Goal: Task Accomplishment & Management: Use online tool/utility

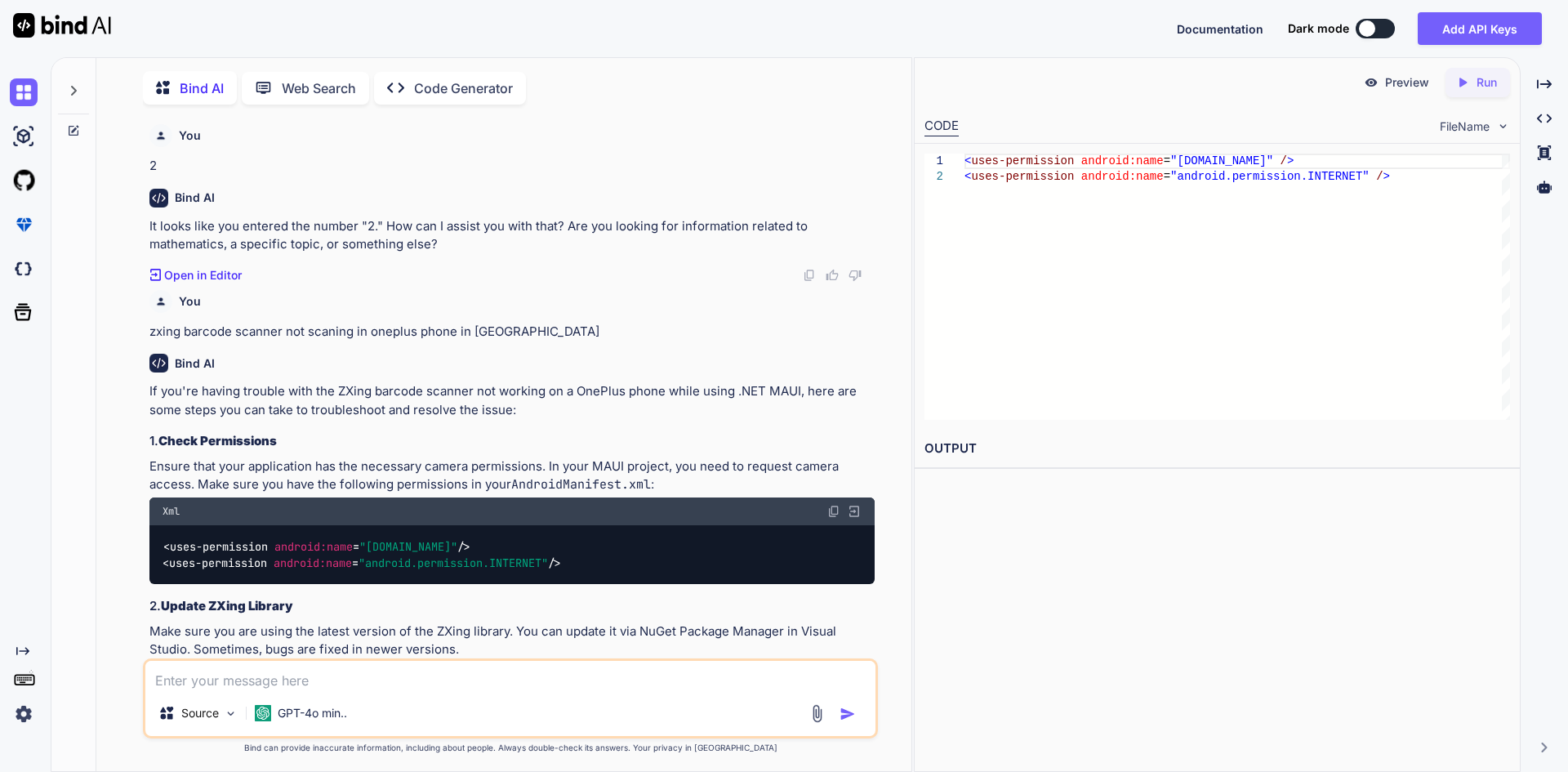
scroll to position [1098, 0]
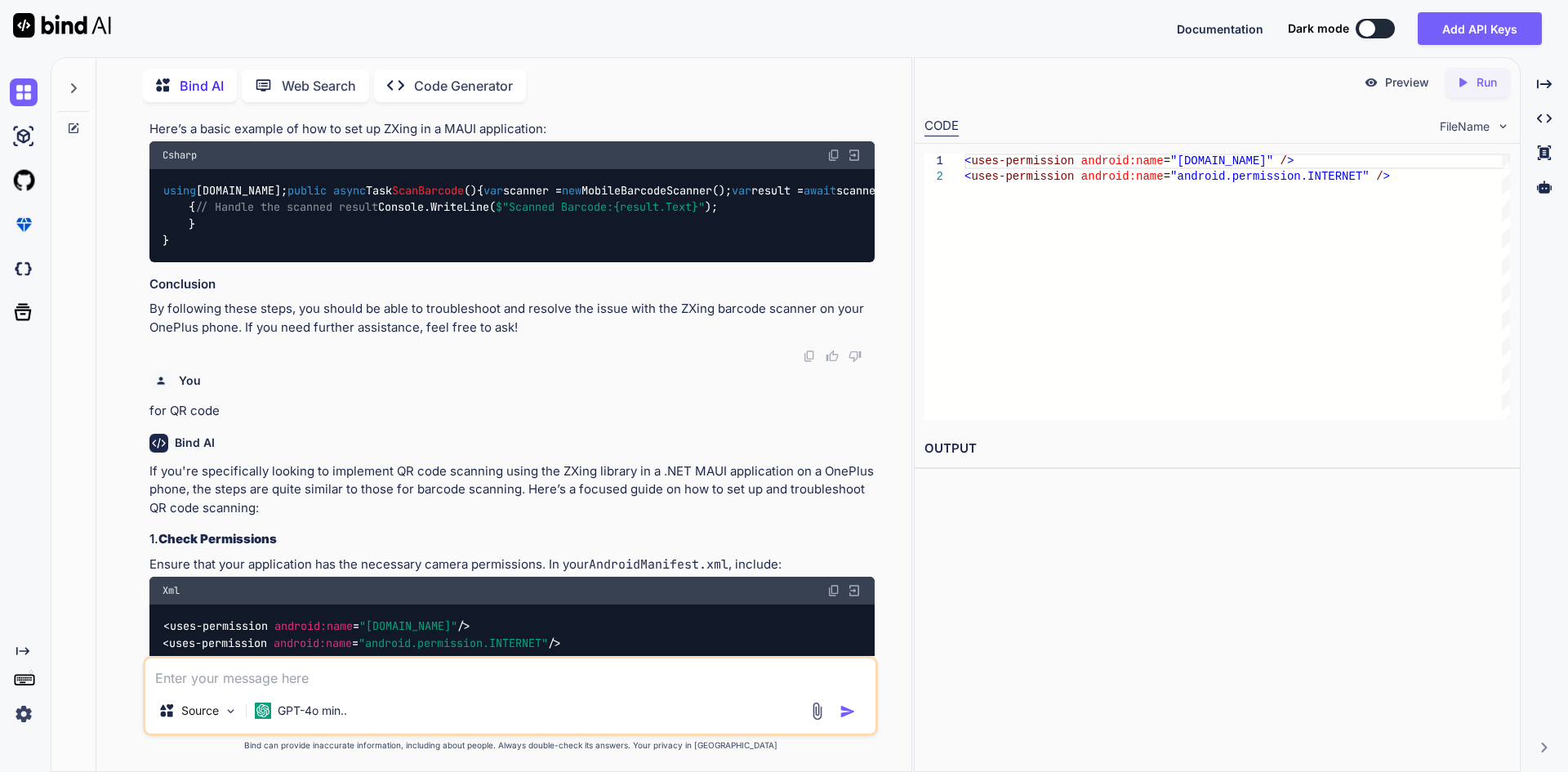
click at [349, 680] on textarea at bounding box center [510, 674] width 730 height 30
paste textarea "• Add inventory section in menu option with navigation service. • Integrate upd…"
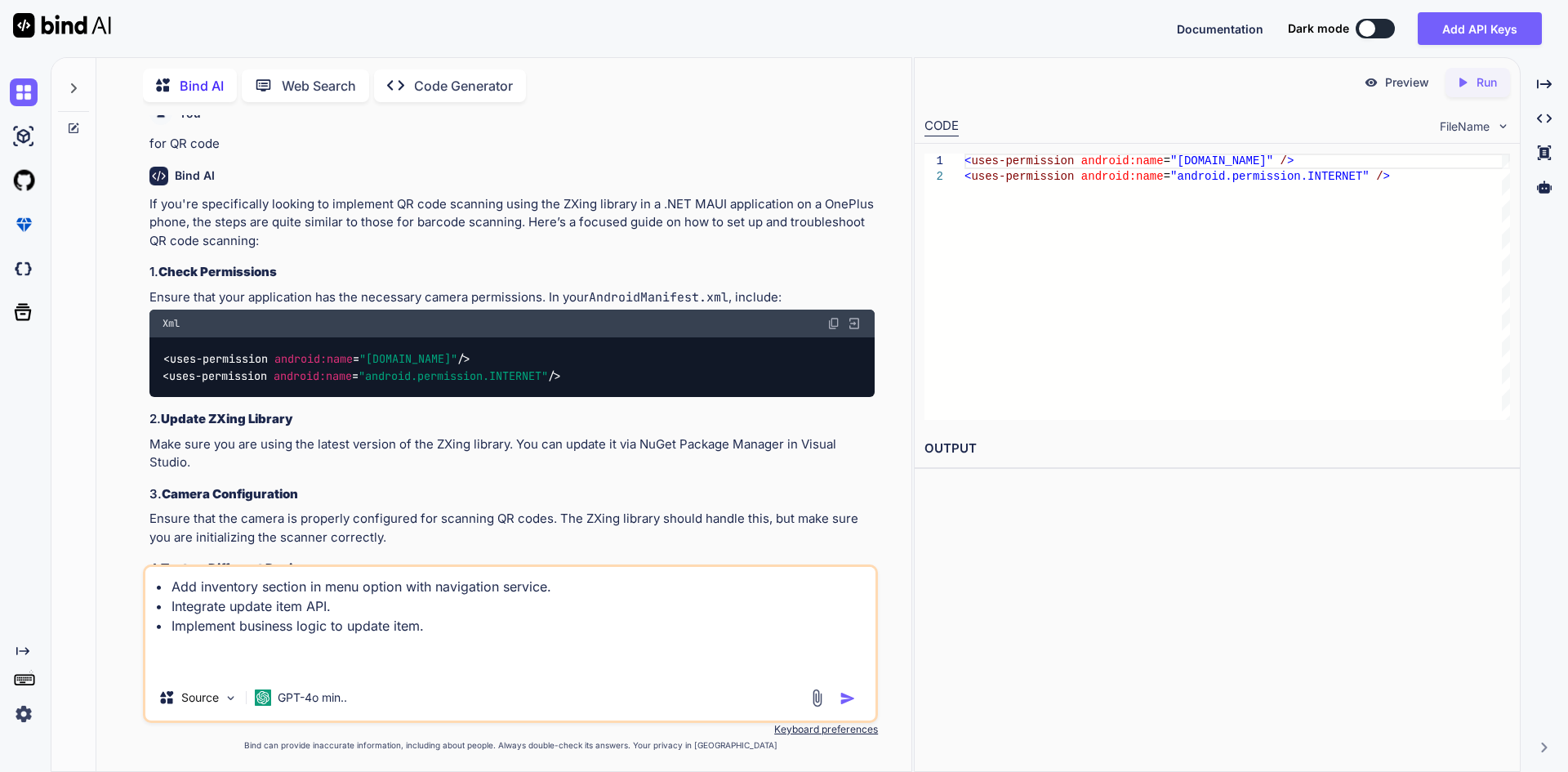
scroll to position [1507, 0]
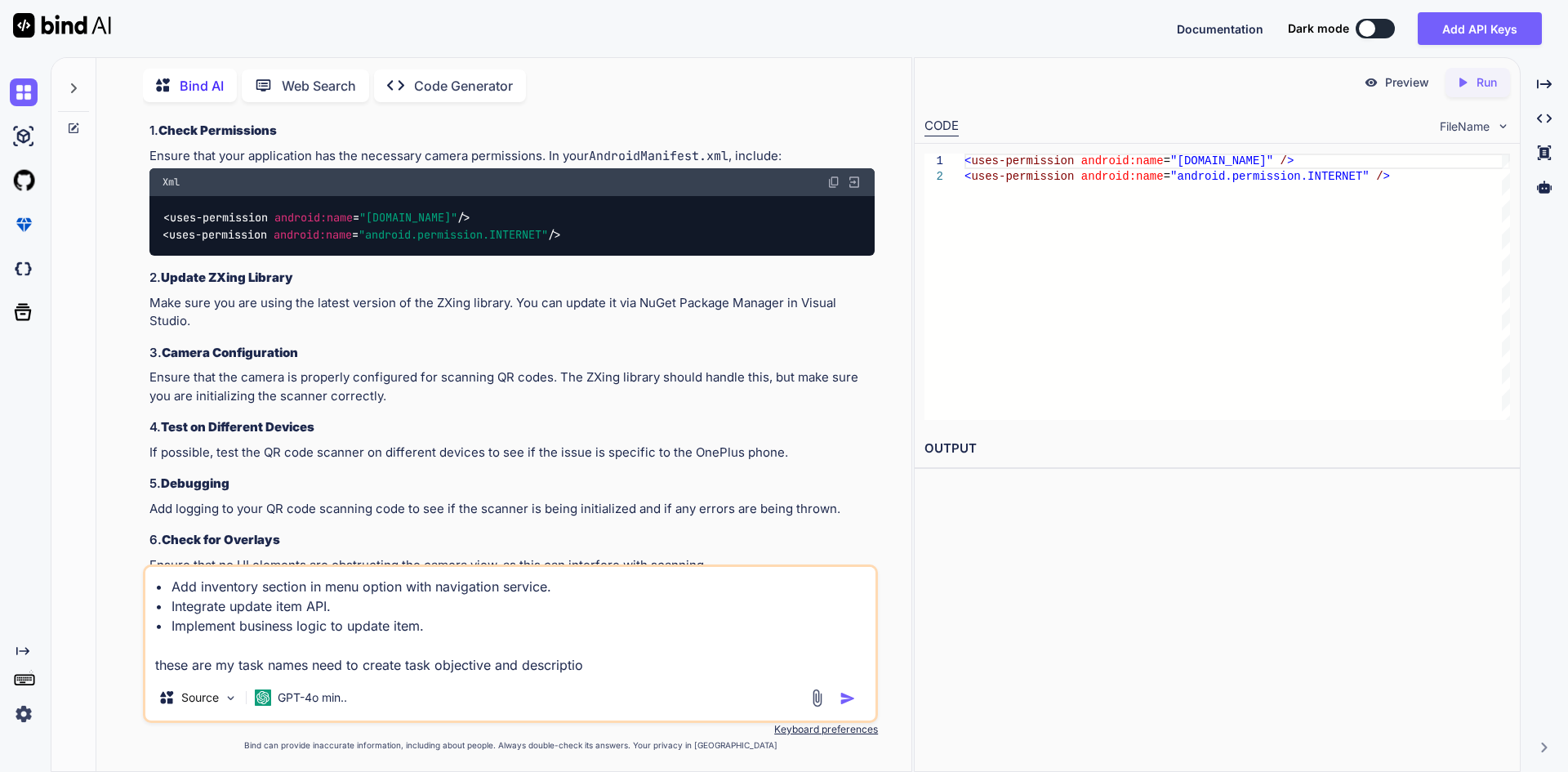
type textarea "• Add inventory section in menu option with navigation service. • Integrate upd…"
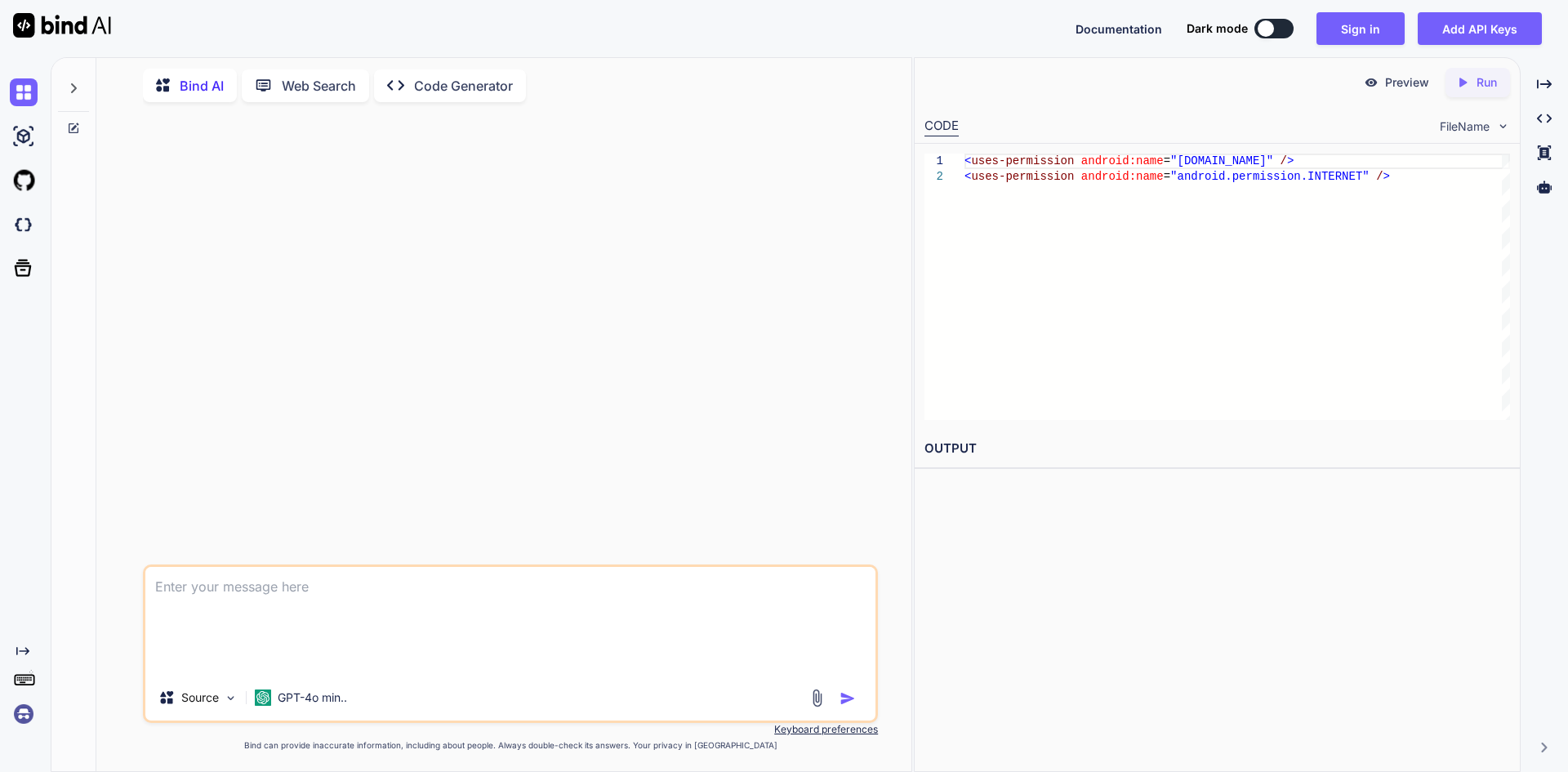
scroll to position [0, 0]
type textarea "• Add inventory section in menu option with navigation service. • Integrate upd…"
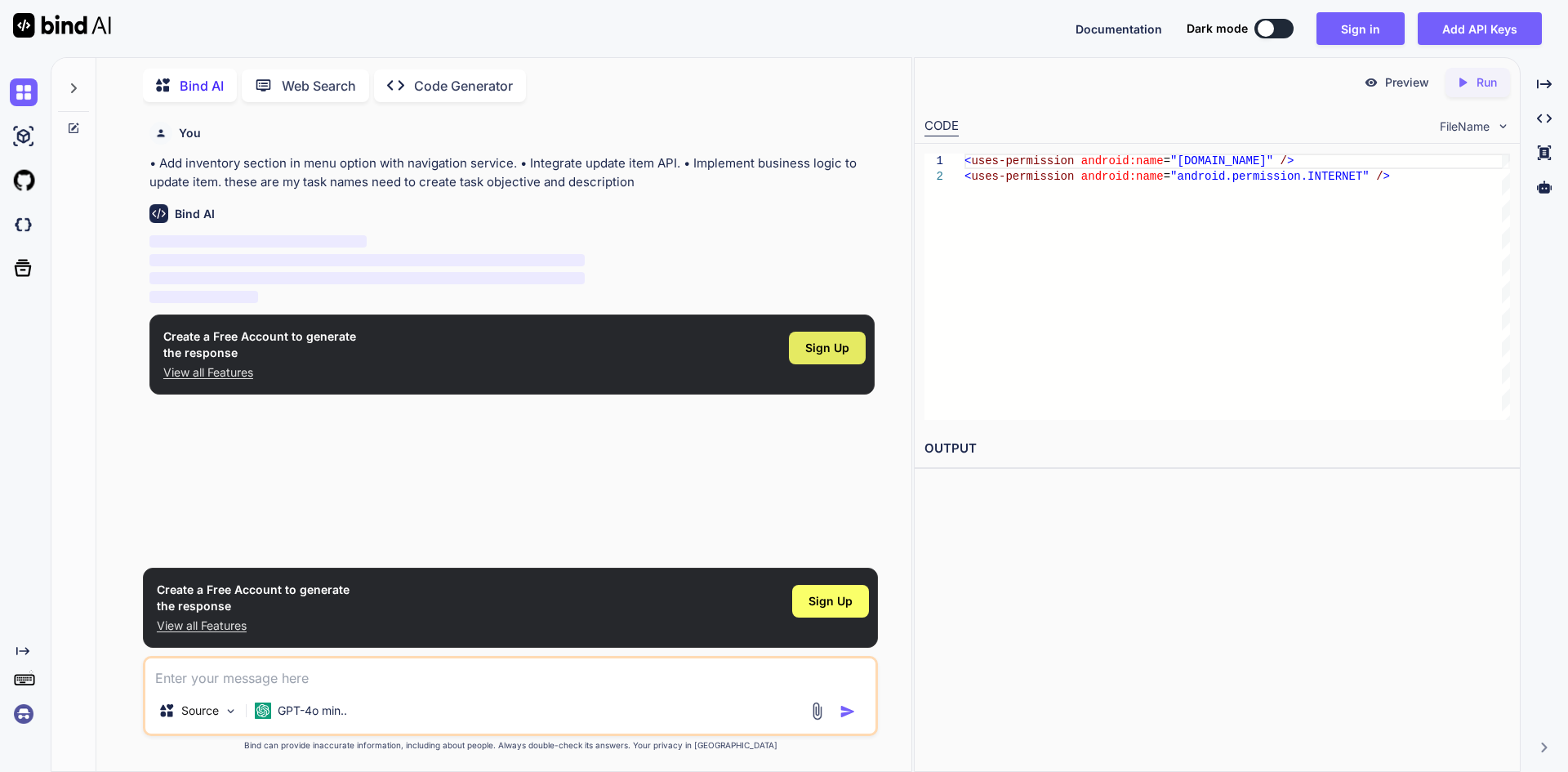
click at [822, 349] on span "Sign Up" at bounding box center [827, 348] width 44 height 17
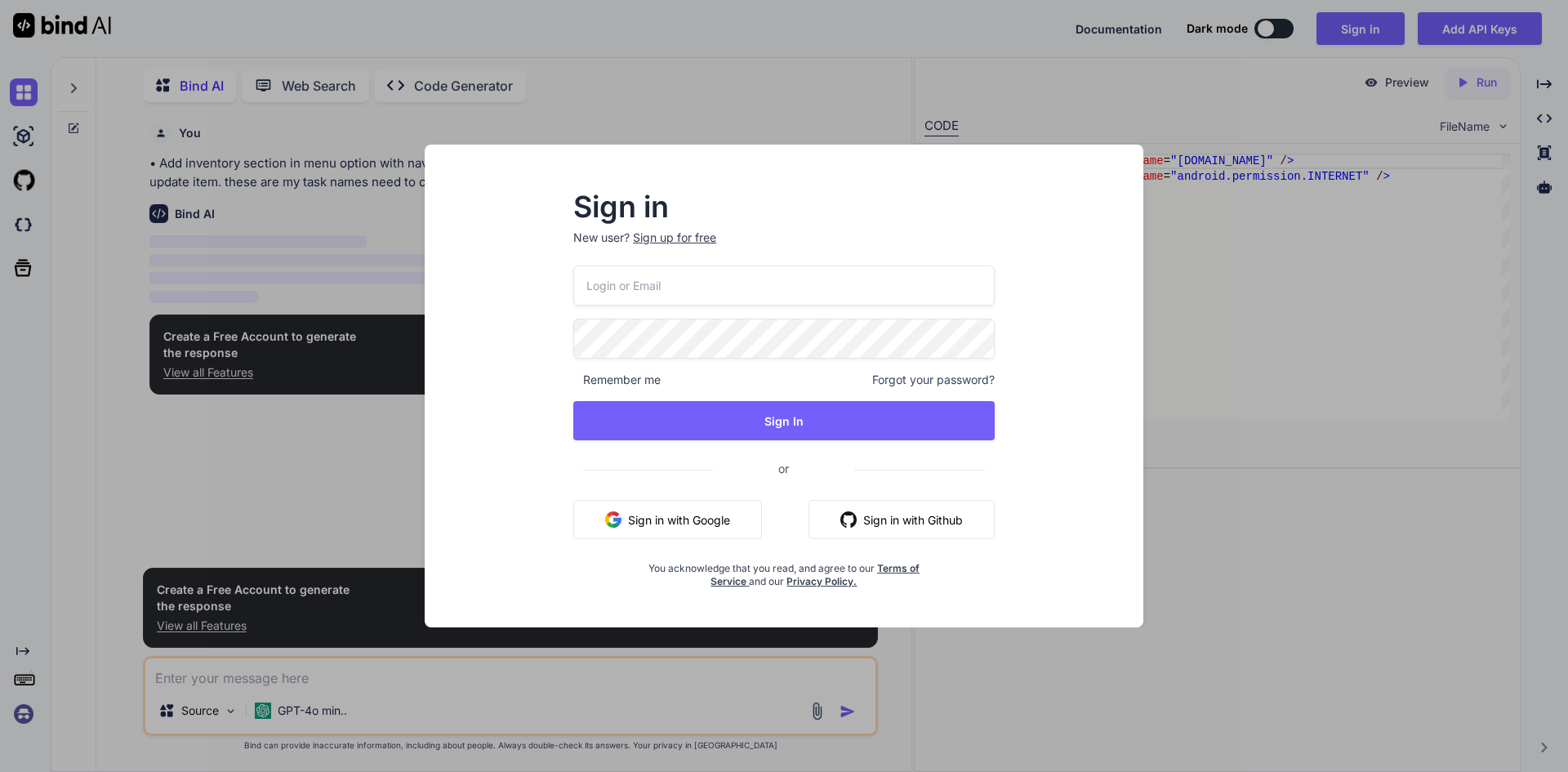
click at [685, 516] on button "Sign in with Google" at bounding box center [668, 519] width 189 height 39
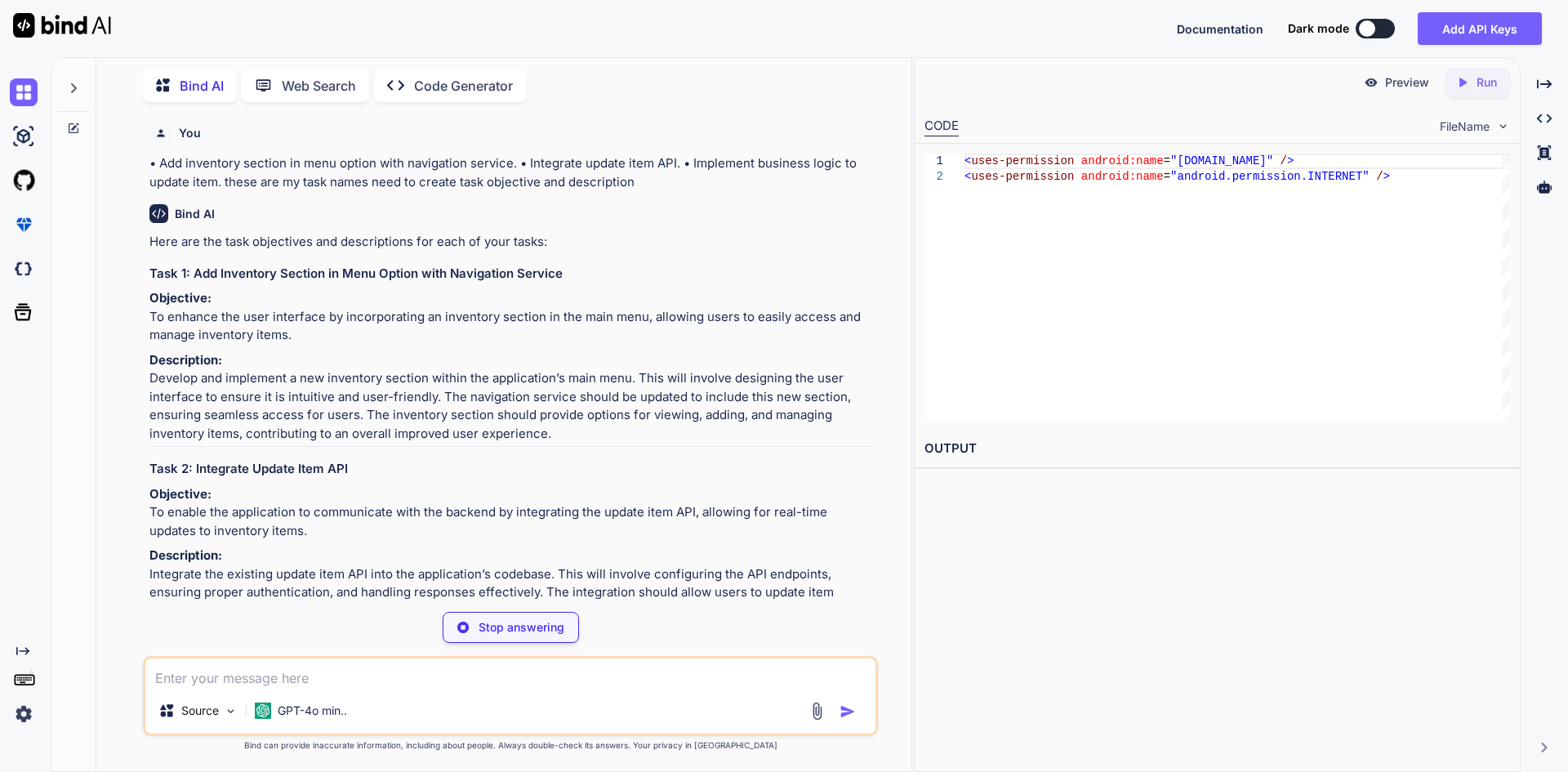
drag, startPoint x: 151, startPoint y: 333, endPoint x: 293, endPoint y: 355, distance: 143.7
click at [293, 345] on p "Objective: To enhance the user interface by incorporating an inventory section …" at bounding box center [512, 317] width 726 height 56
copy p "To enhance the user interface by incorporating an inventory section in the main…"
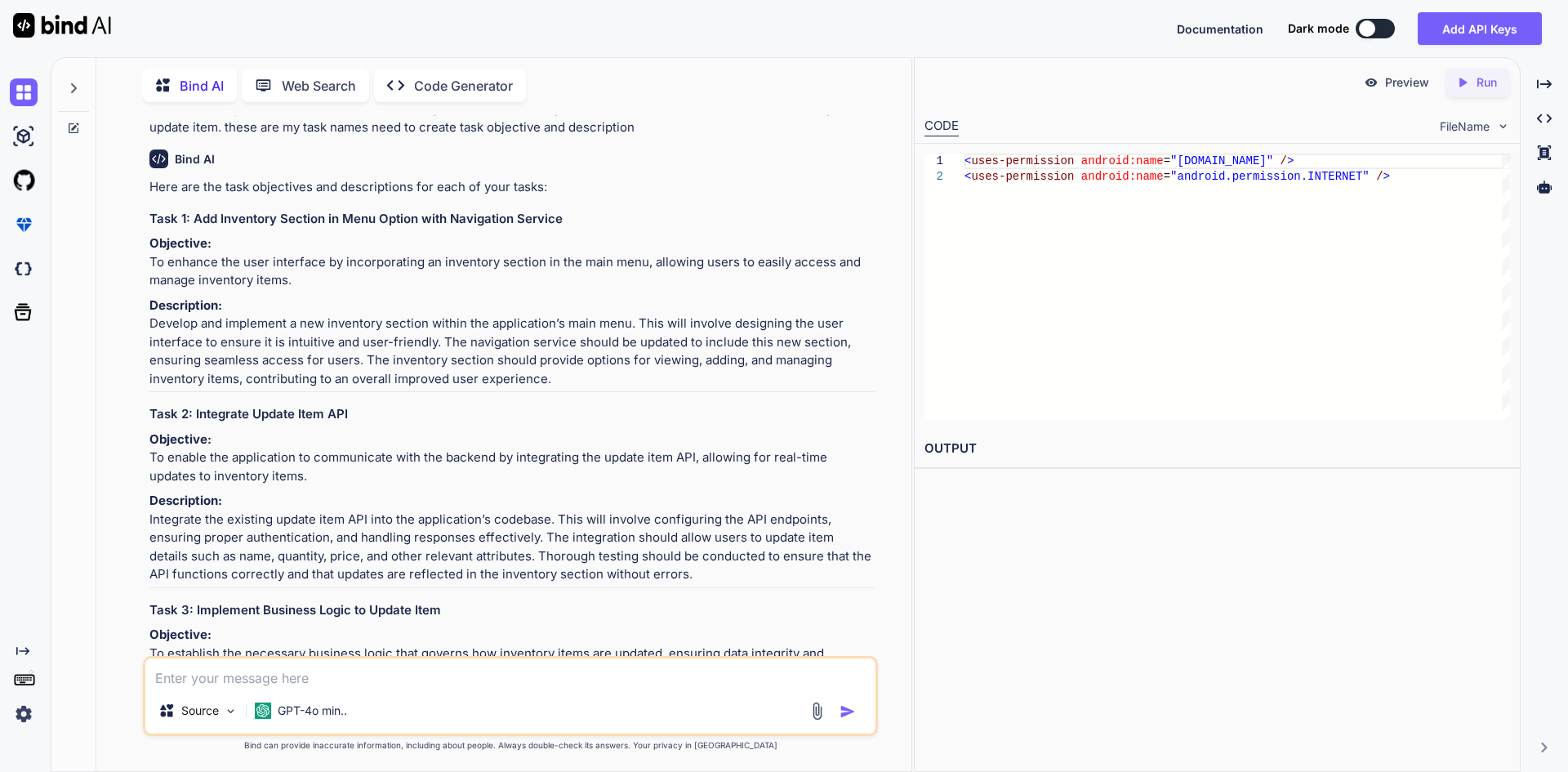
scroll to position [82, 0]
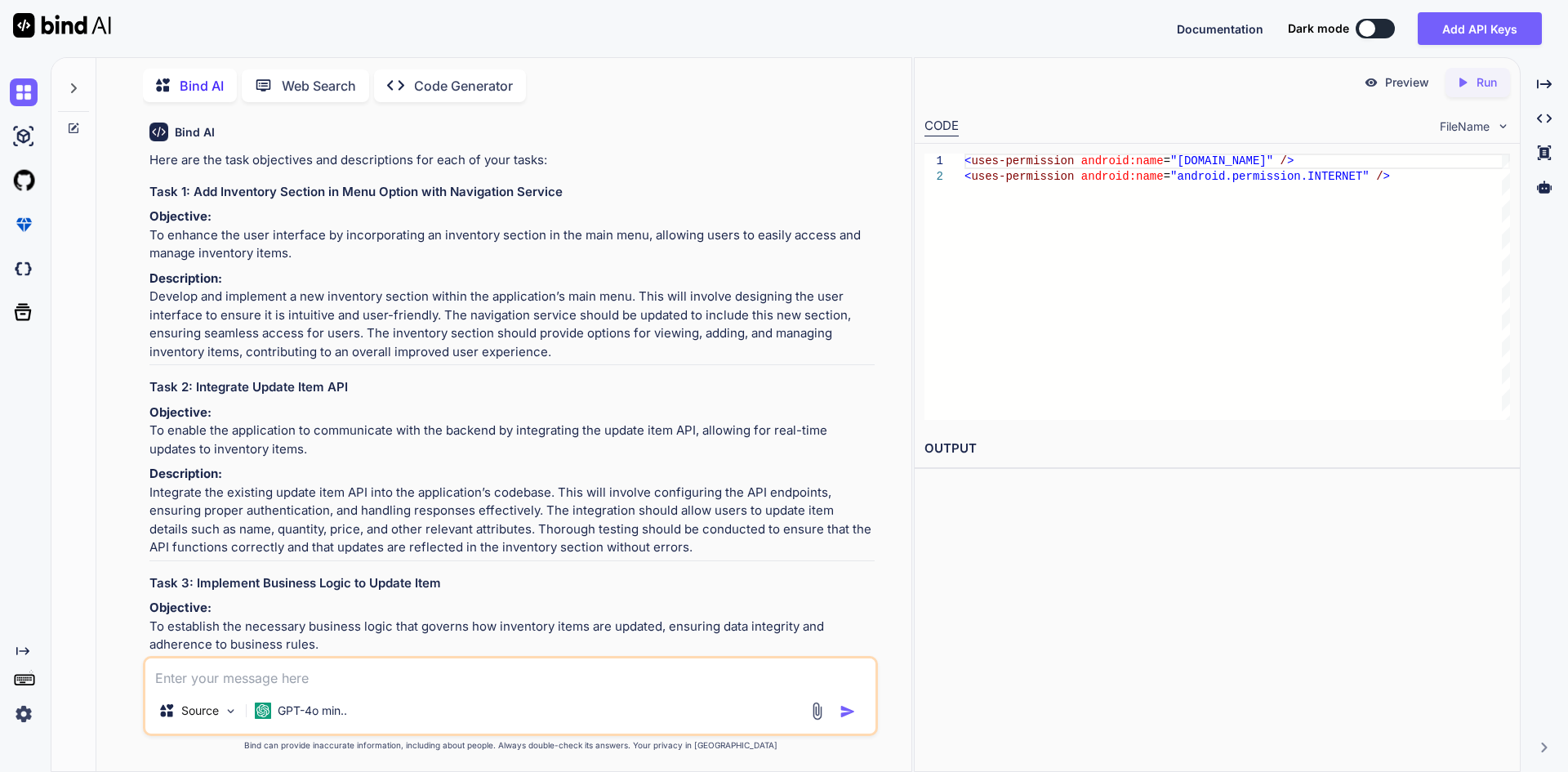
drag, startPoint x: 258, startPoint y: 506, endPoint x: 153, endPoint y: 492, distance: 105.9
click at [153, 459] on p "Objective: To enable the application to communicate with the backend by integra…" at bounding box center [512, 431] width 726 height 56
copy p "To enable the application to communicate with the backend by integrating the up…"
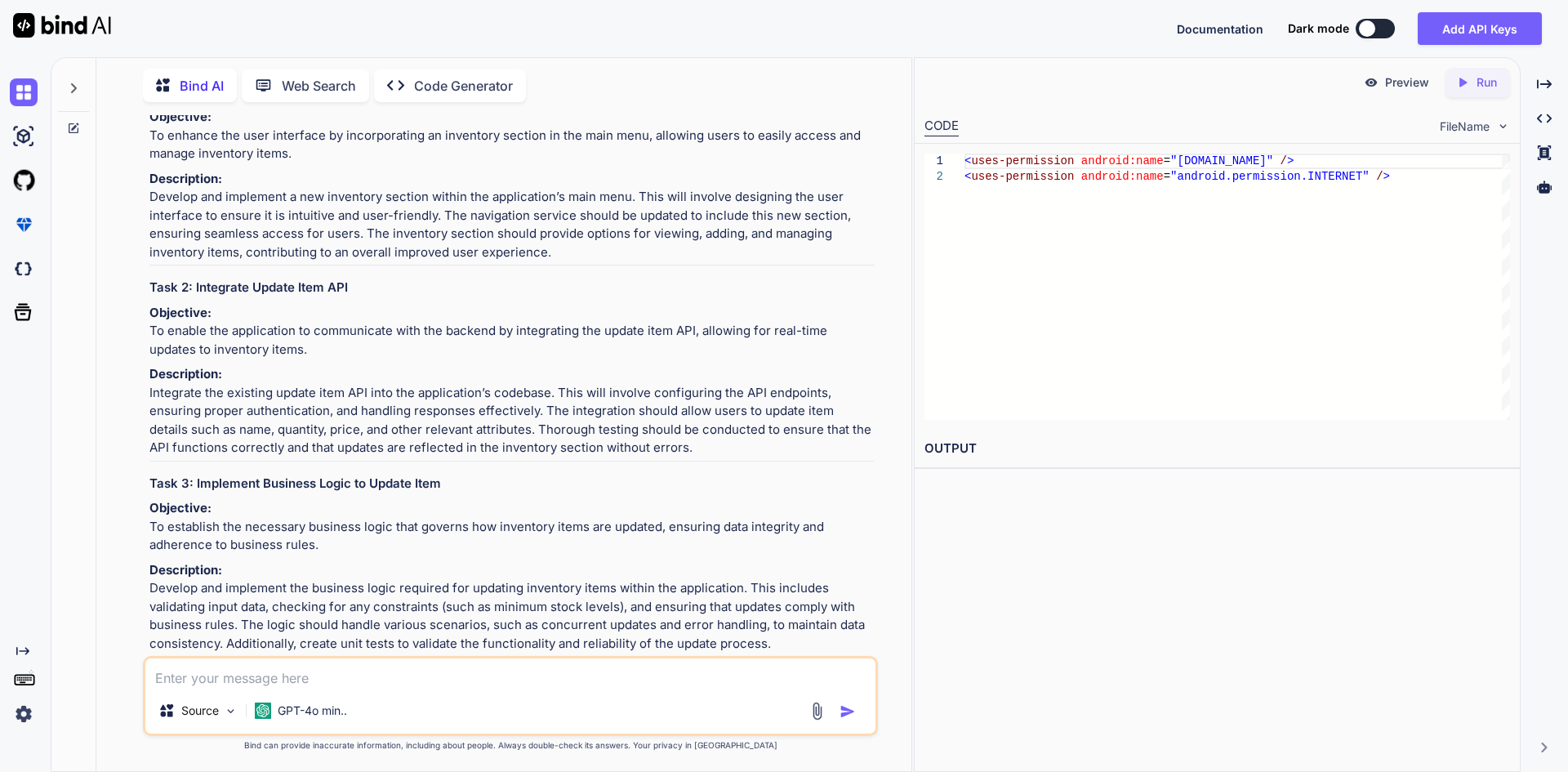
scroll to position [327, 0]
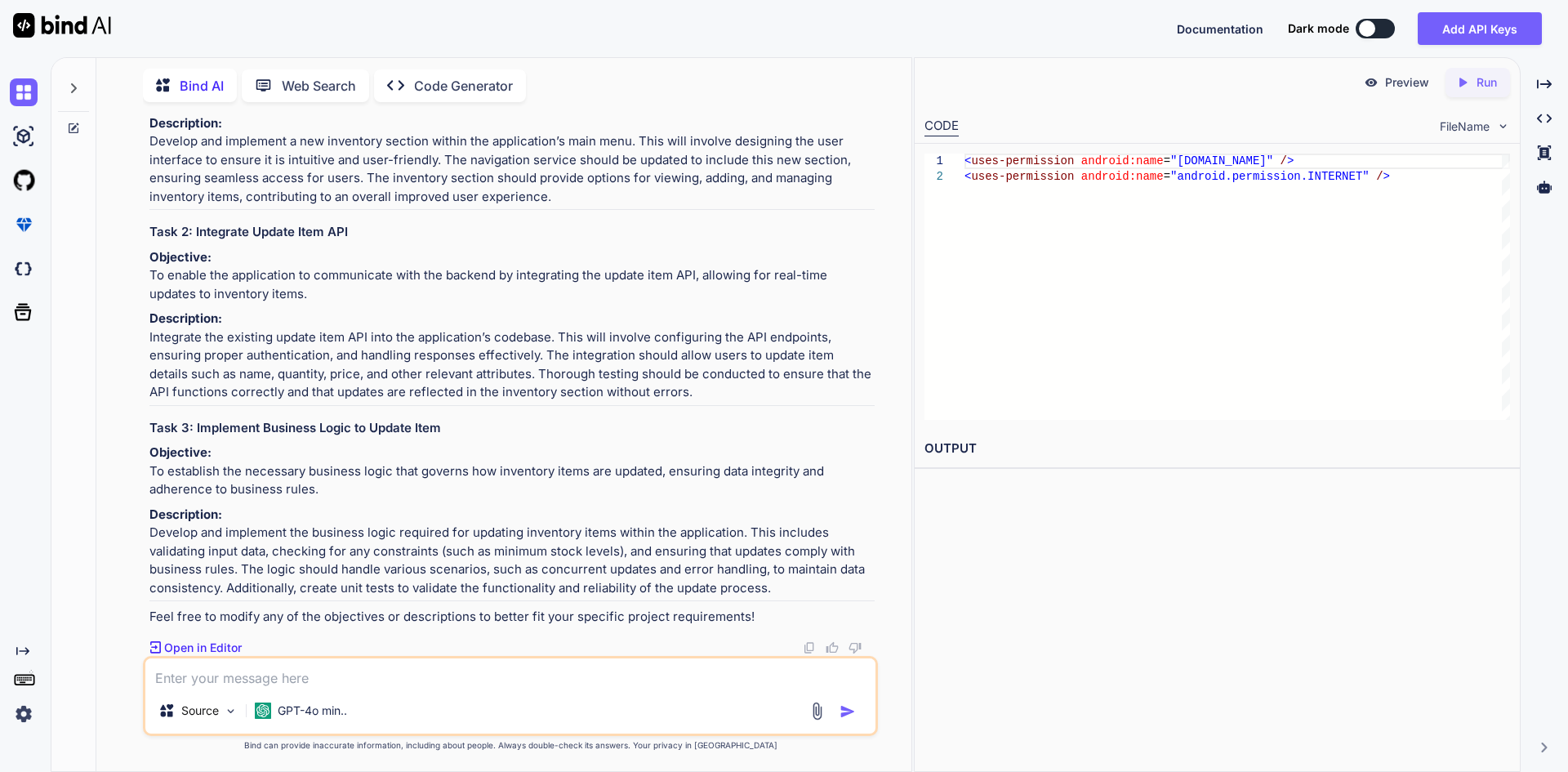
drag, startPoint x: 319, startPoint y: 498, endPoint x: 150, endPoint y: 473, distance: 170.8
click at [150, 473] on p "Objective: To establish the necessary business logic that governs how inventory…" at bounding box center [512, 471] width 726 height 56
copy p "To establish the necessary business logic that governs how inventory items are …"
